Goal: Task Accomplishment & Management: Manage account settings

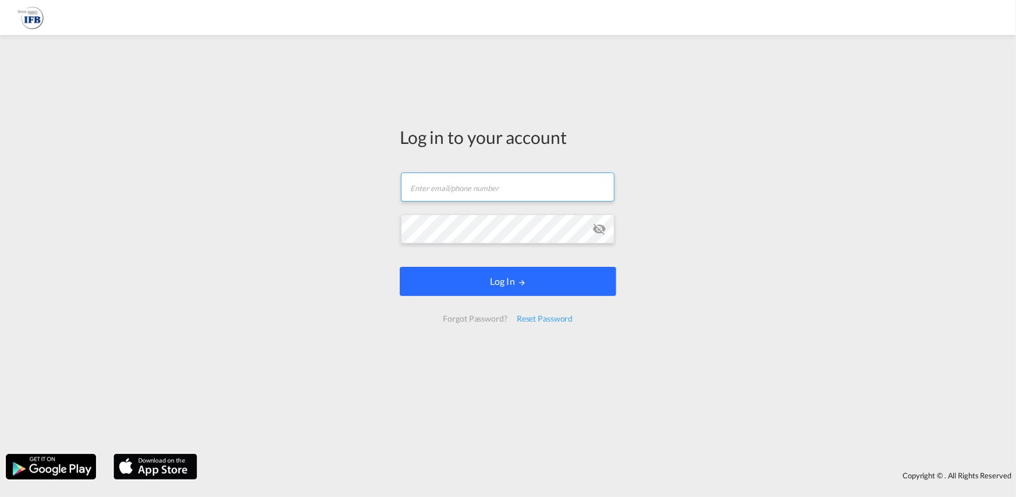
type input "[PERSON_NAME][EMAIL_ADDRESS][PERSON_NAME][DOMAIN_NAME]"
click at [543, 281] on button "Log In" at bounding box center [508, 281] width 217 height 29
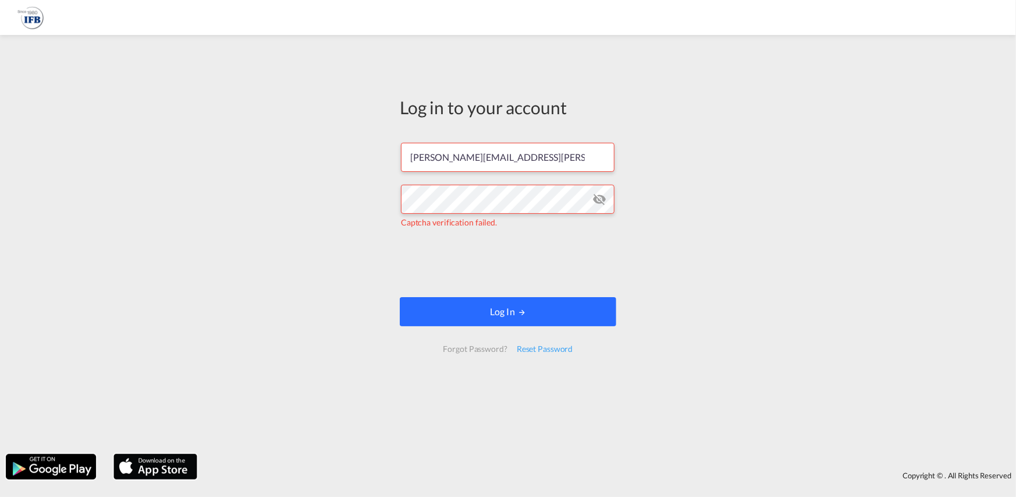
click at [538, 306] on button "Log In" at bounding box center [508, 311] width 217 height 29
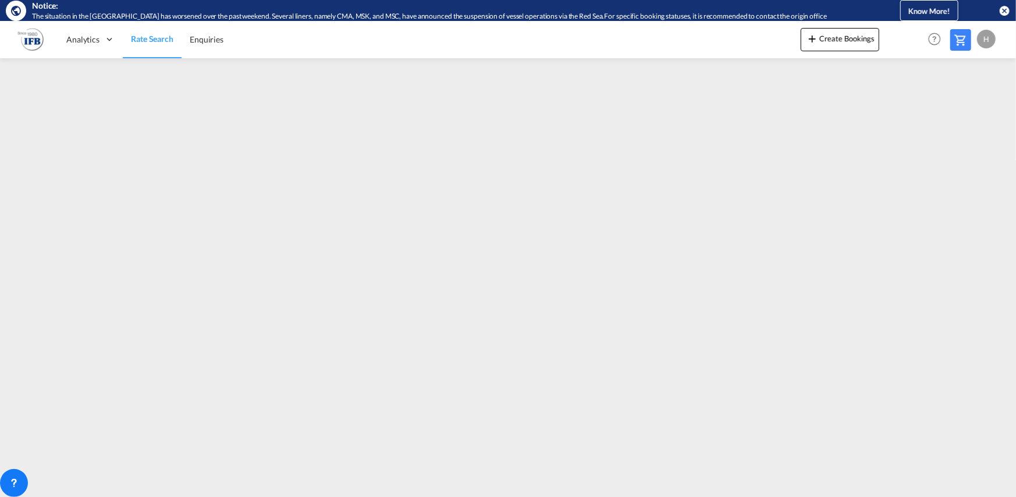
click at [1002, 8] on md-icon "icon-close-circle" at bounding box center [1005, 11] width 12 height 12
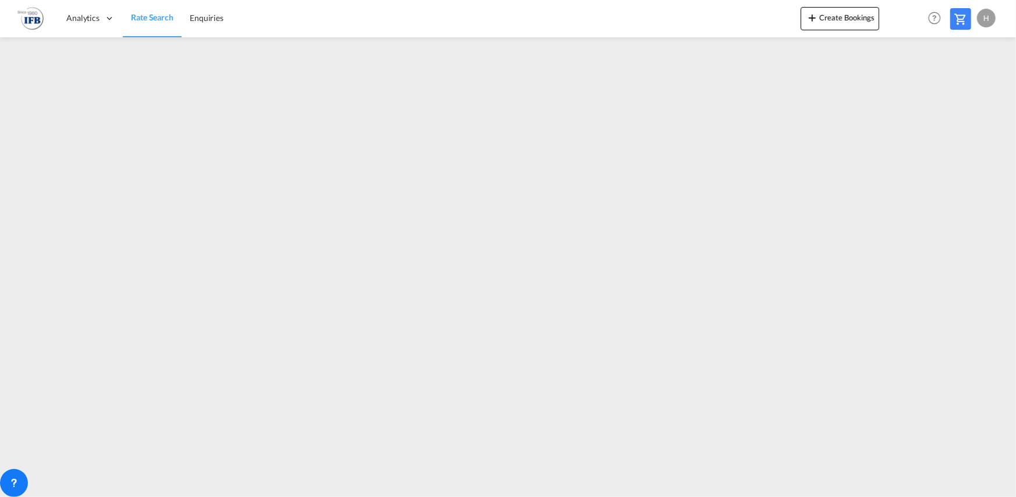
click at [984, 24] on div "H" at bounding box center [986, 18] width 19 height 19
click at [953, 93] on button "Logout" at bounding box center [973, 88] width 76 height 23
